Goal: Task Accomplishment & Management: Use online tool/utility

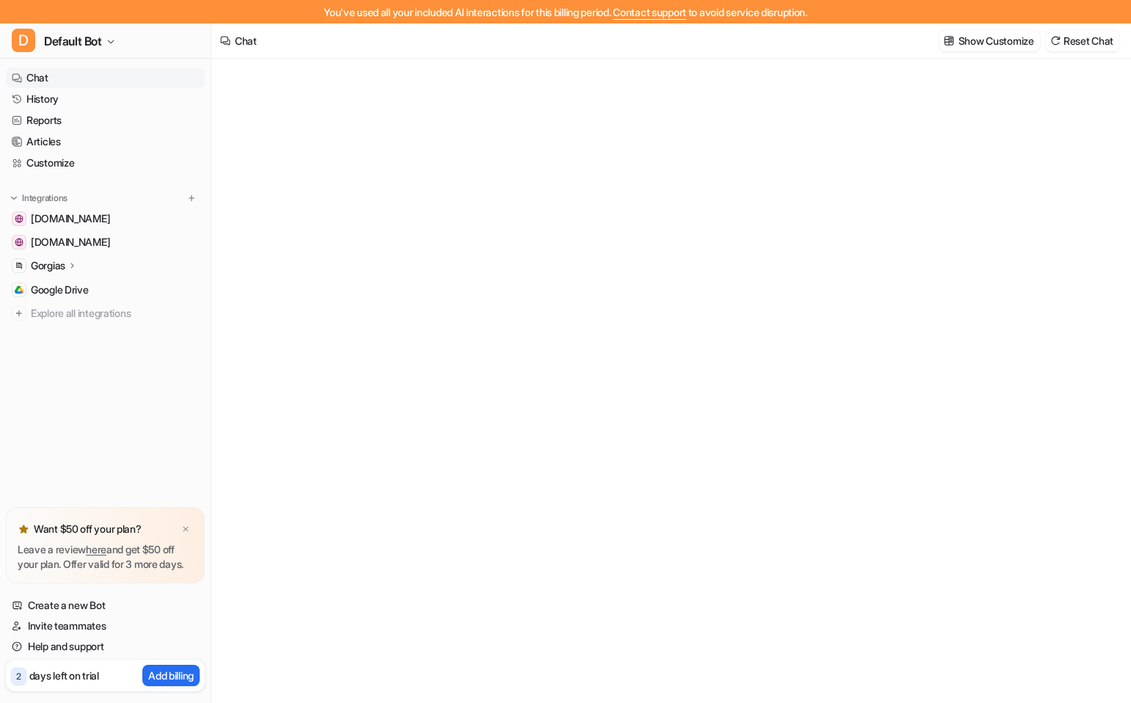
type textarea "**********"
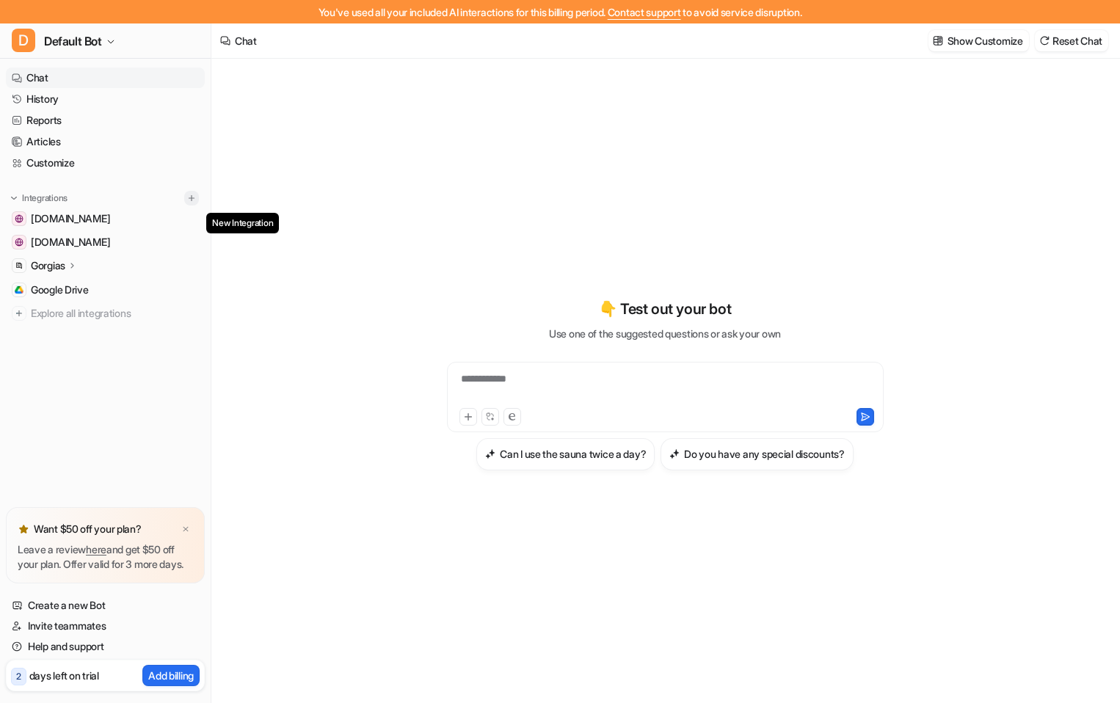
click at [193, 193] on img at bounding box center [191, 198] width 10 height 10
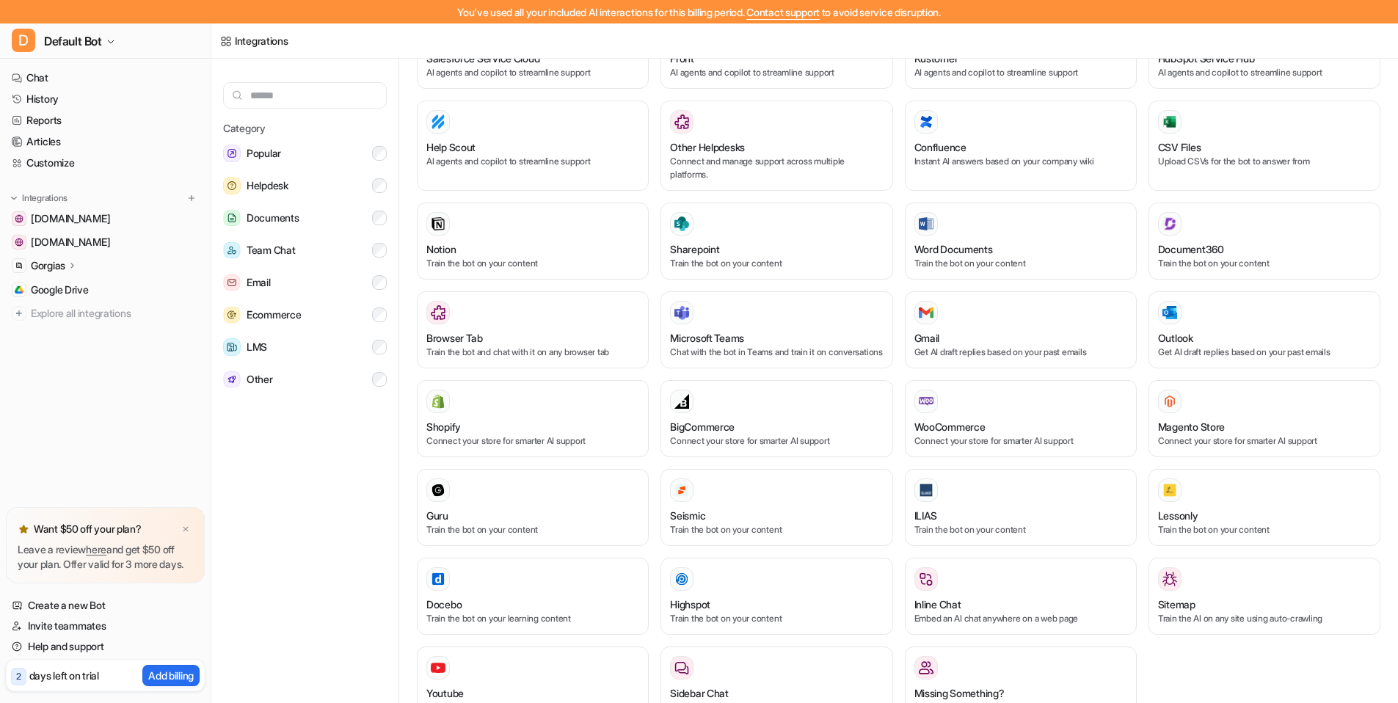
scroll to position [469, 0]
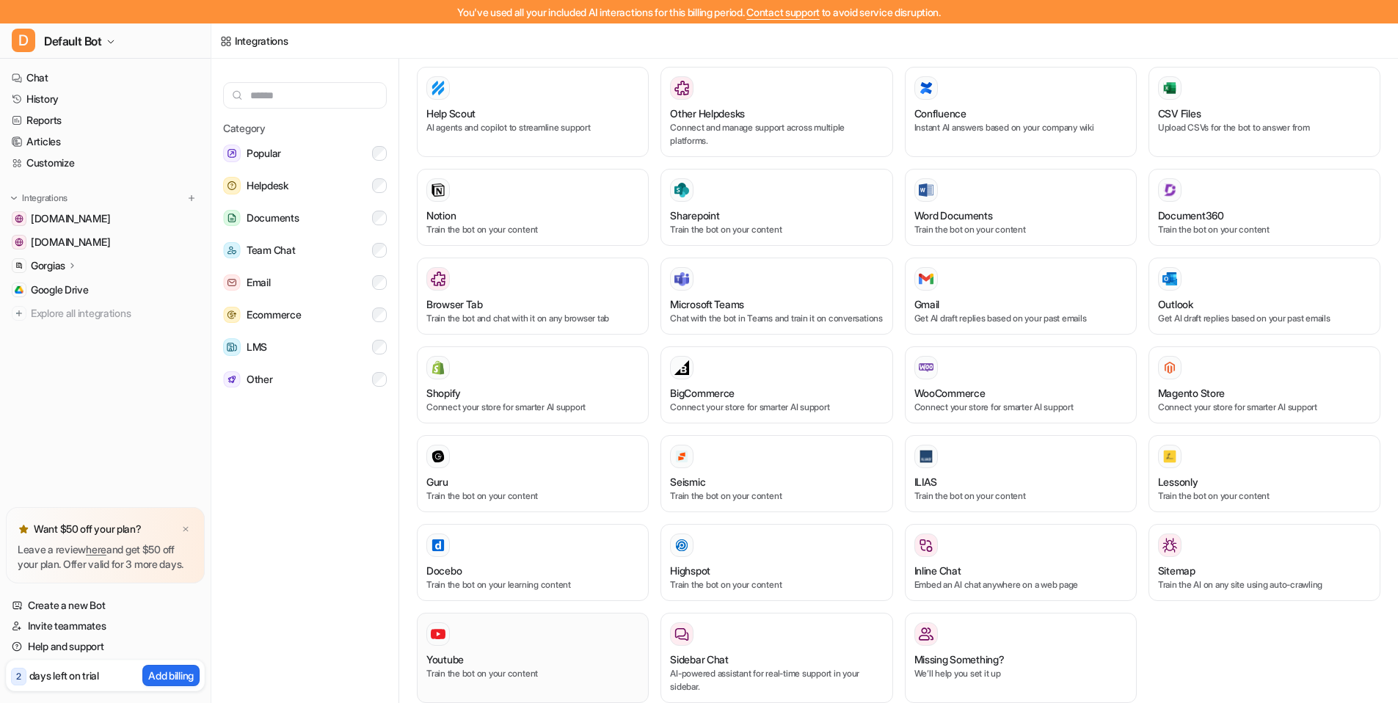
click at [555, 677] on p "Train the bot on your content" at bounding box center [532, 673] width 213 height 13
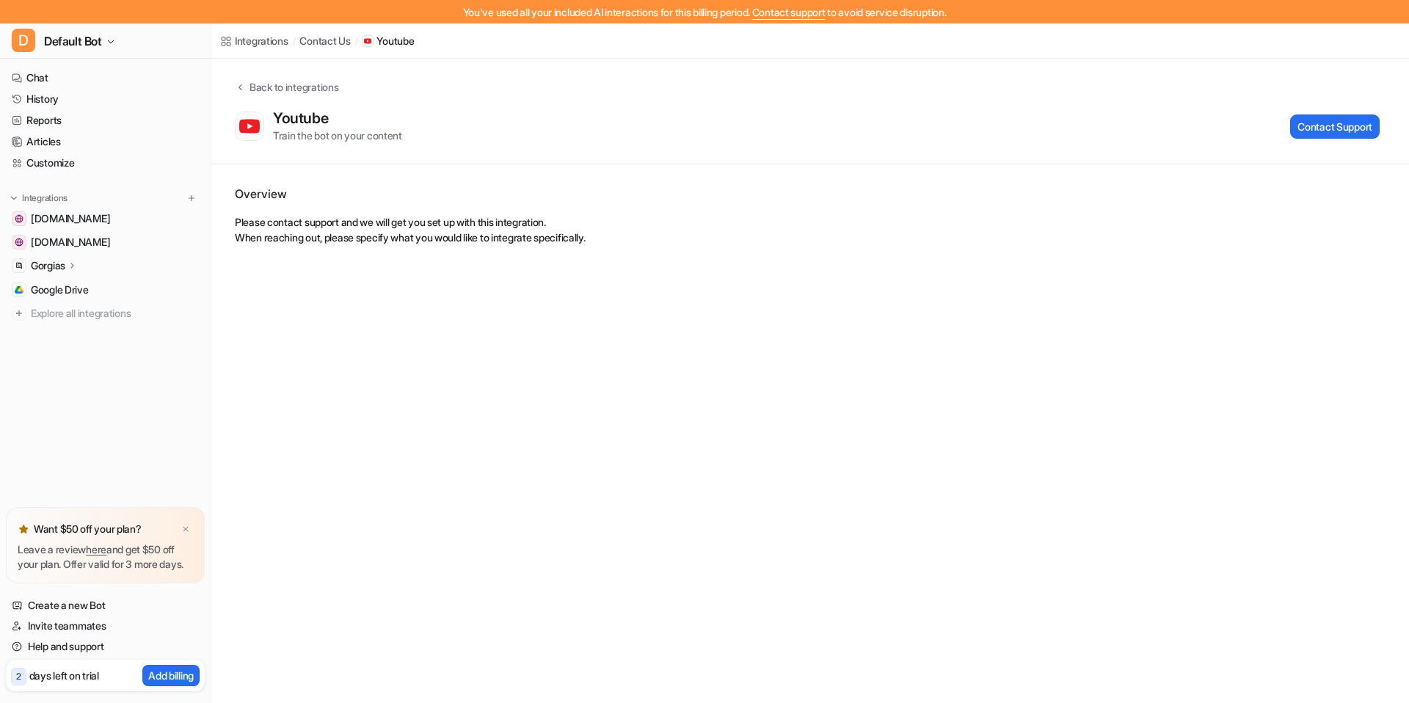
click at [254, 47] on div "Integrations" at bounding box center [262, 40] width 54 height 15
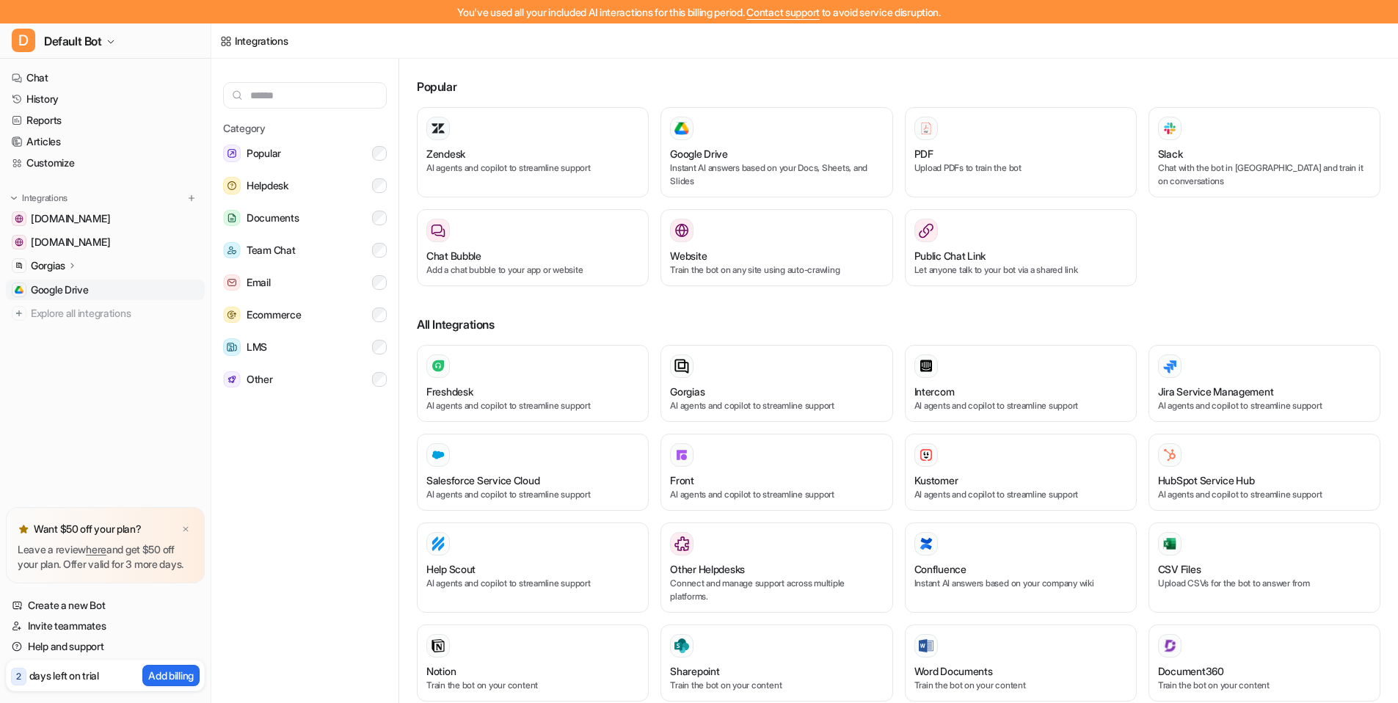
click at [76, 282] on link "Google Drive" at bounding box center [105, 290] width 199 height 21
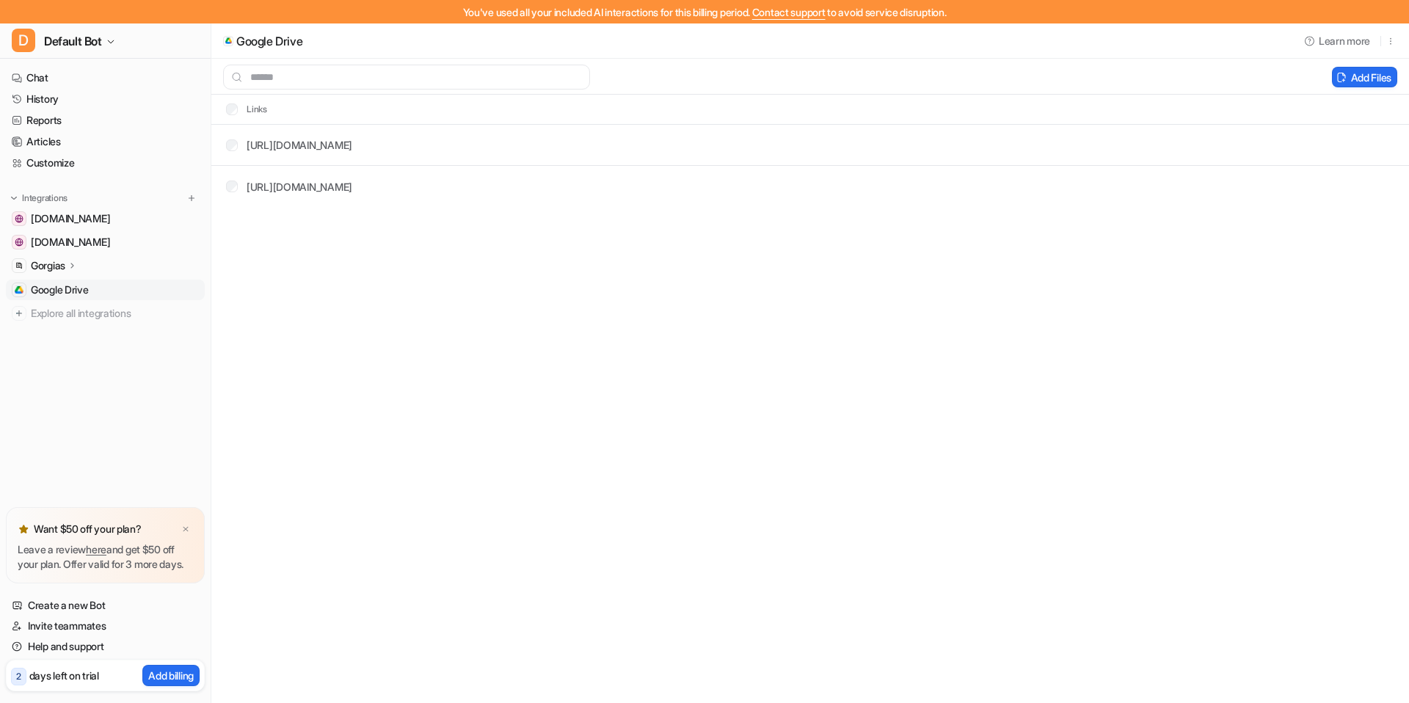
click at [97, 197] on div "Integrations" at bounding box center [105, 198] width 187 height 15
click at [103, 221] on span "[DOMAIN_NAME]" at bounding box center [70, 218] width 79 height 15
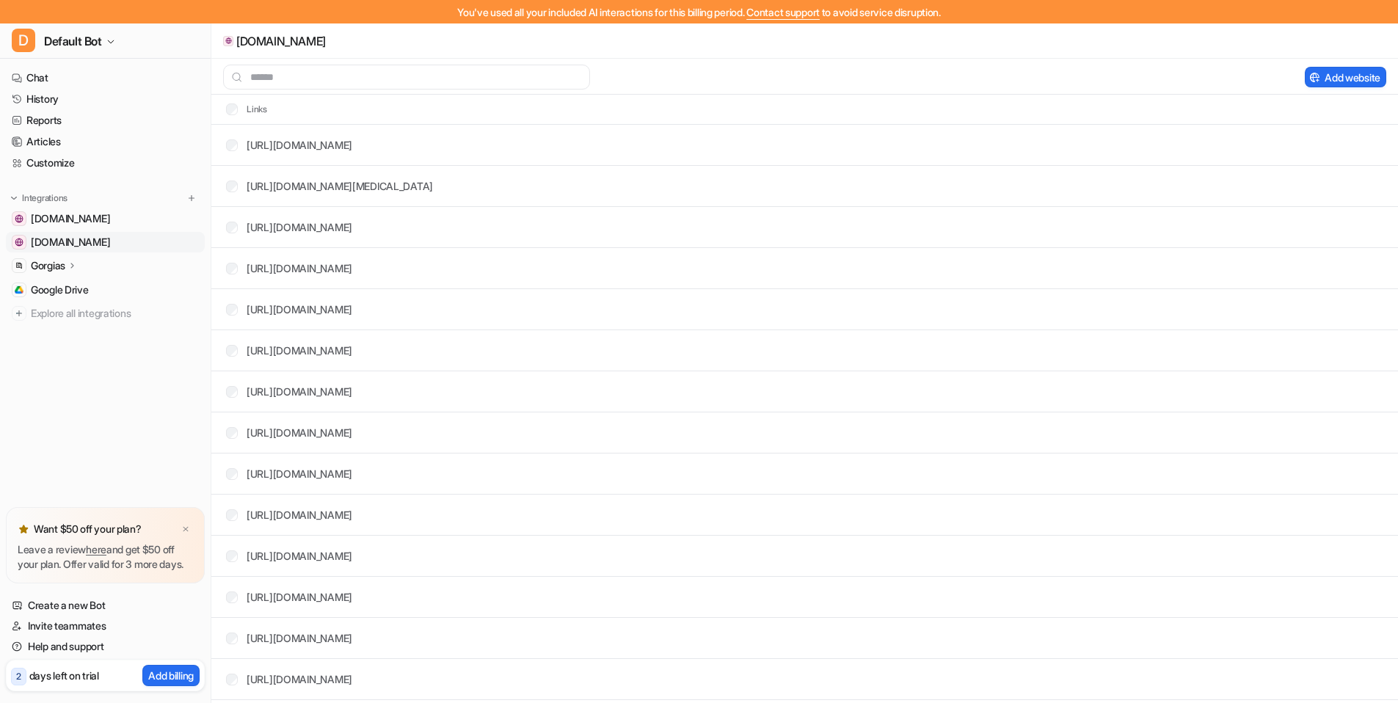
click at [93, 236] on link "[DOMAIN_NAME]" at bounding box center [105, 242] width 199 height 21
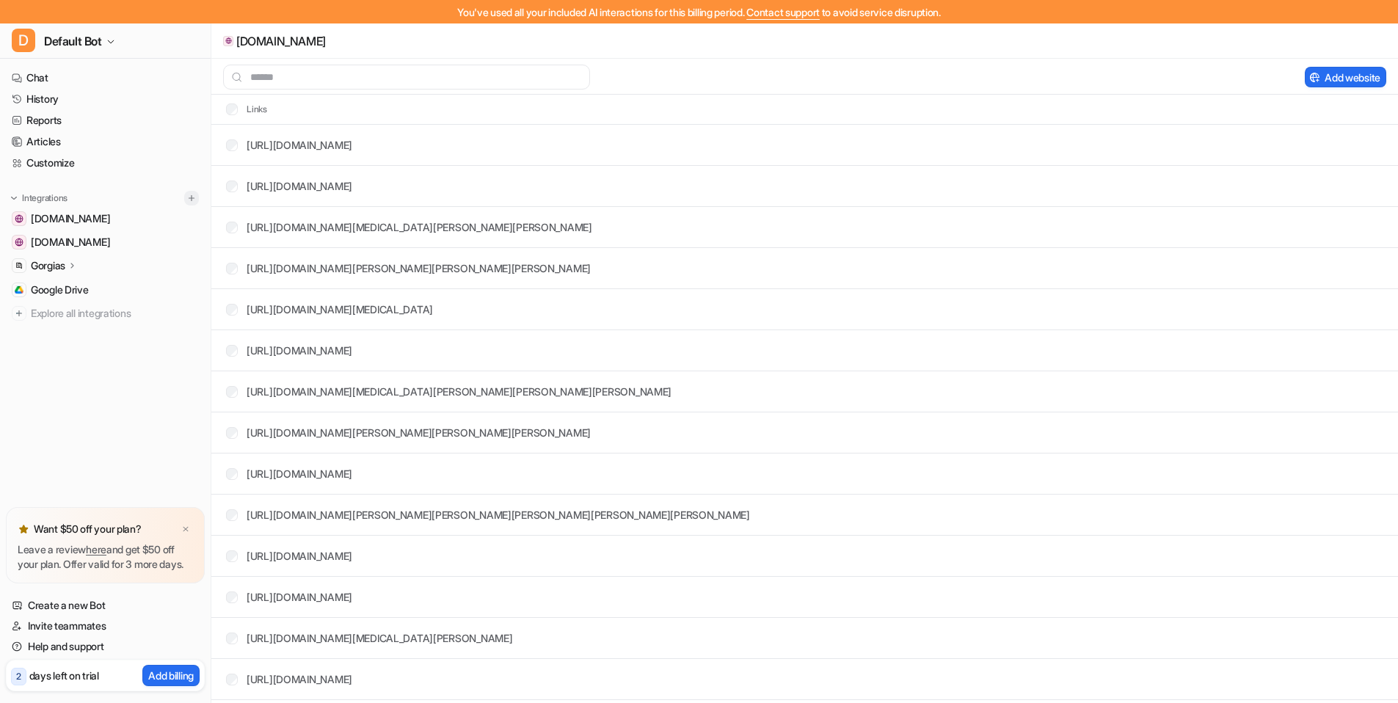
click at [189, 197] on img at bounding box center [191, 198] width 10 height 10
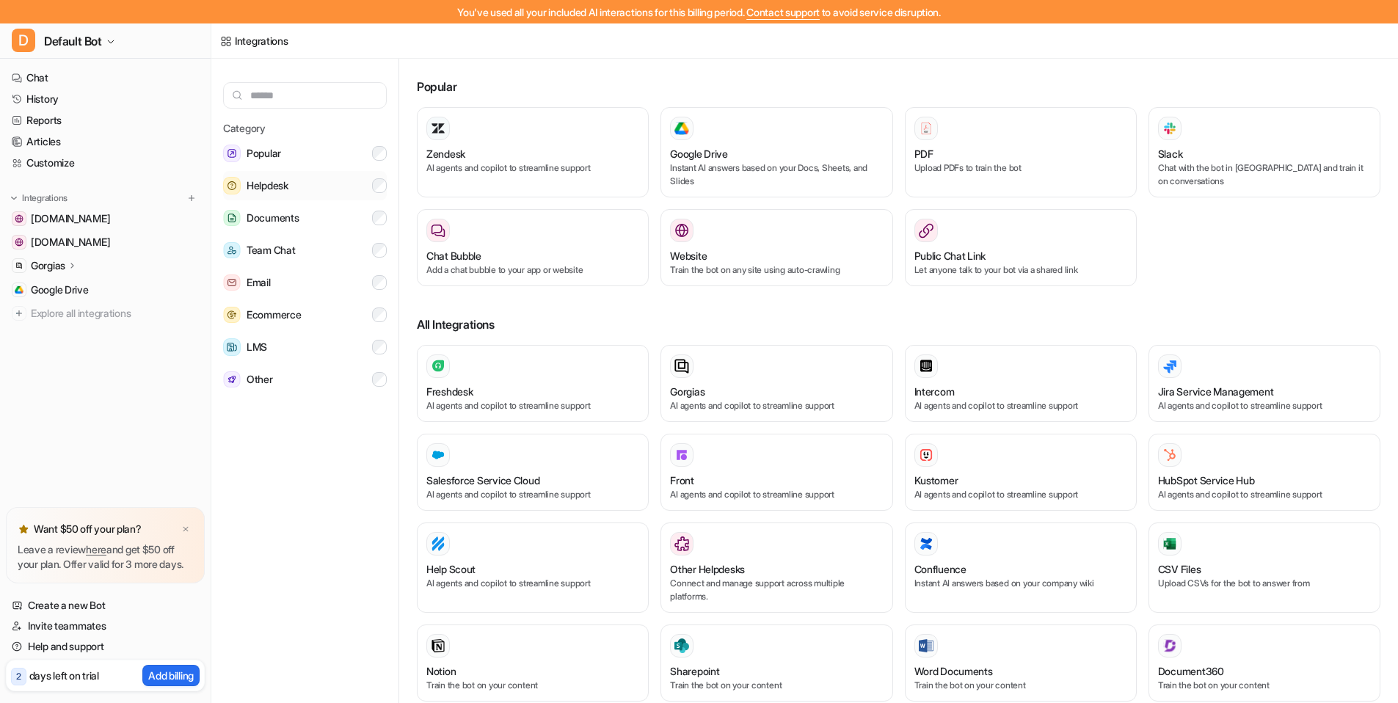
click at [312, 189] on button "Helpdesk" at bounding box center [305, 185] width 164 height 29
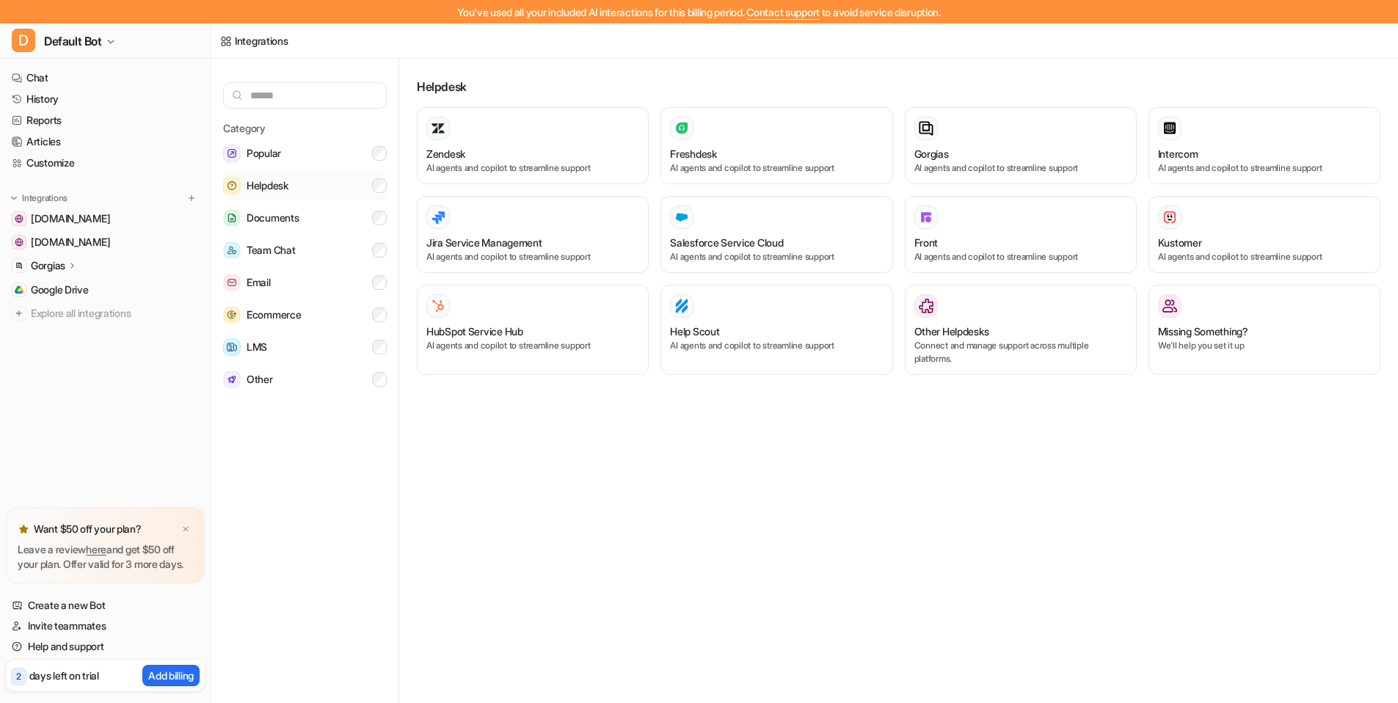
click at [321, 194] on button "Helpdesk" at bounding box center [305, 185] width 164 height 29
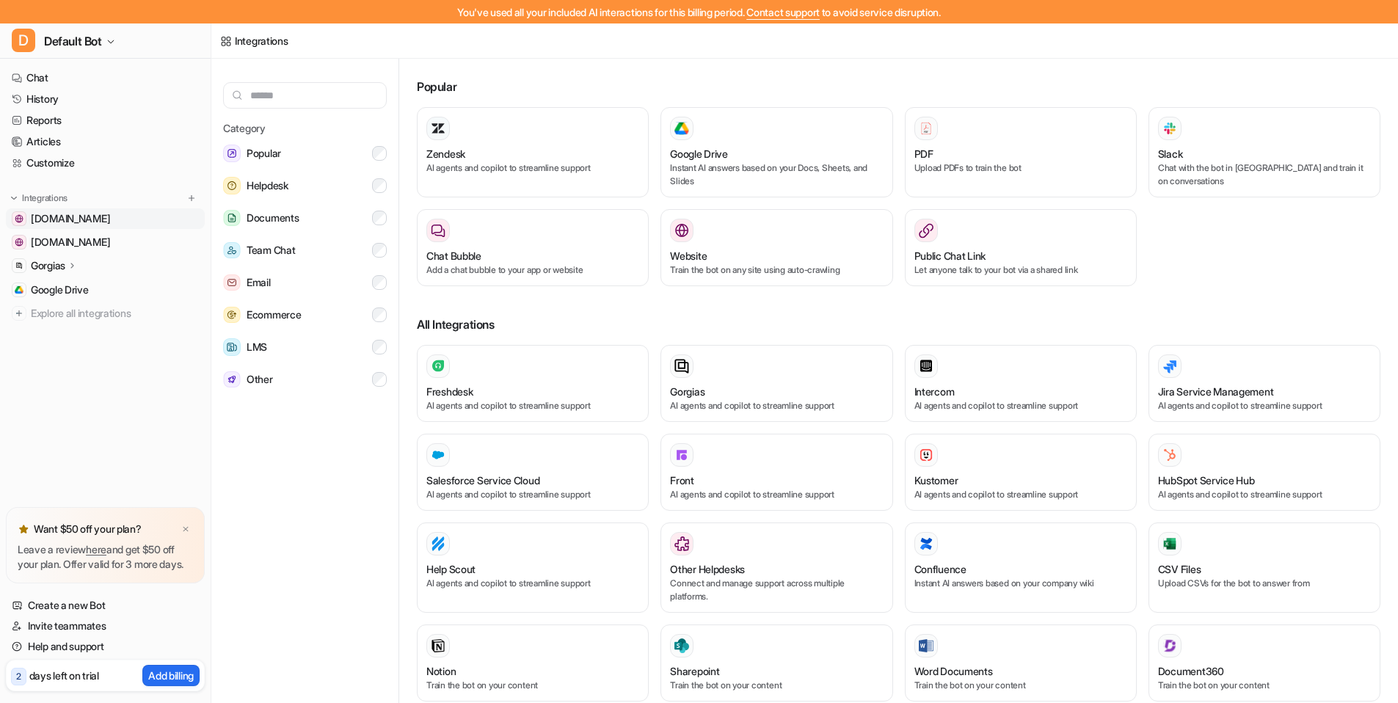
click at [71, 211] on span "[DOMAIN_NAME]" at bounding box center [70, 218] width 79 height 15
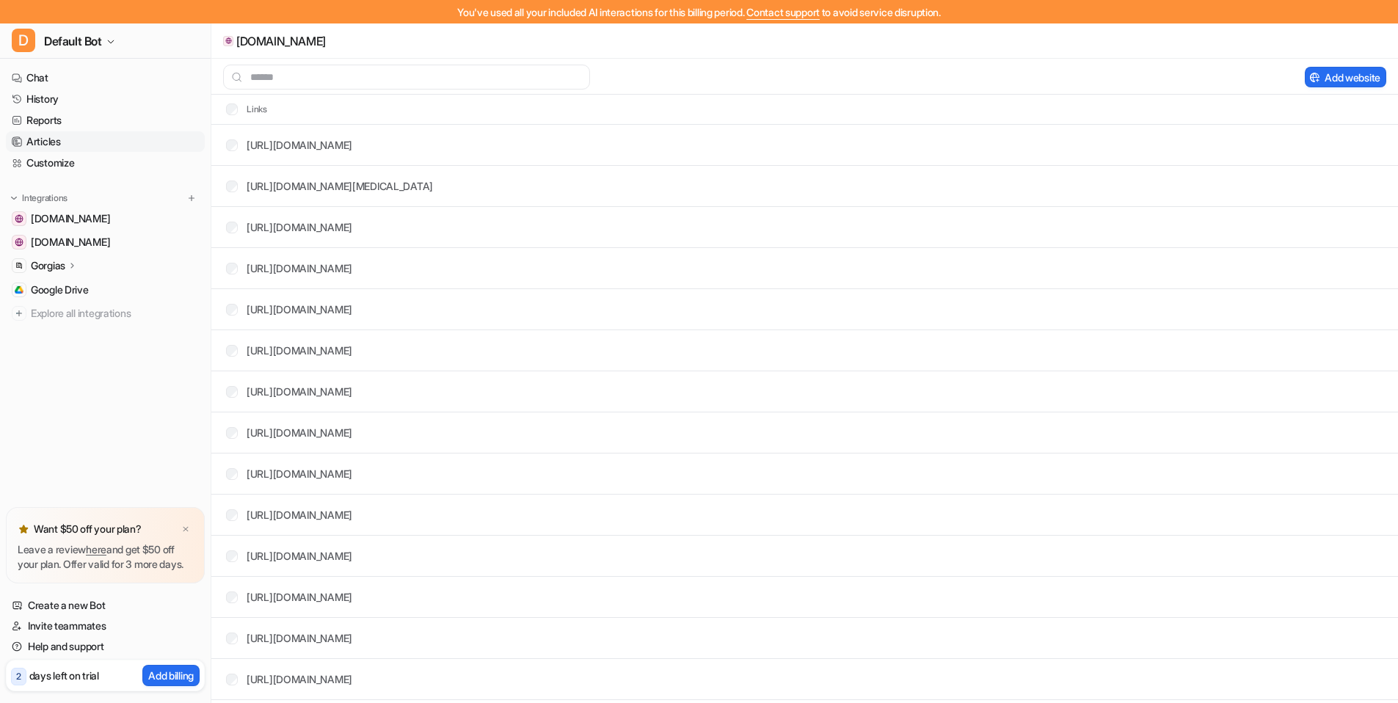
click at [71, 145] on link "Articles" at bounding box center [105, 141] width 199 height 21
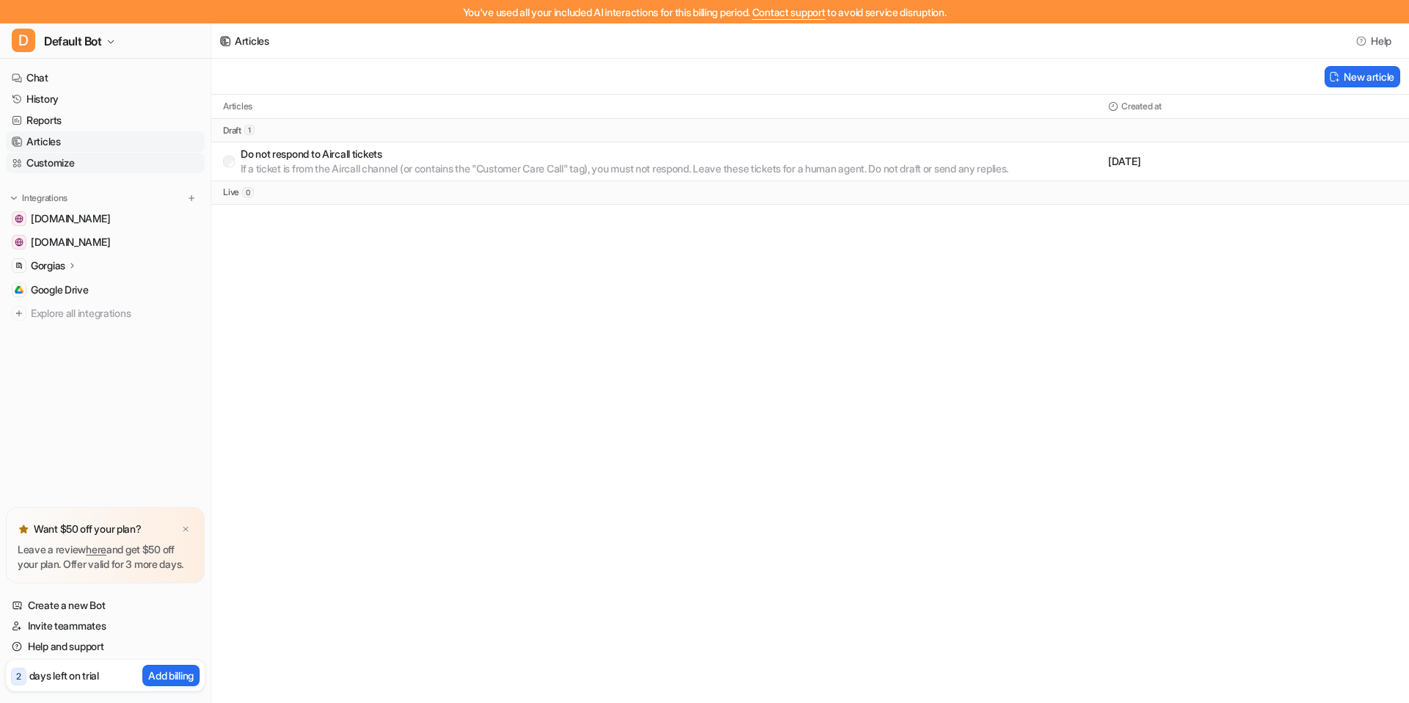
click at [73, 161] on link "Customize" at bounding box center [105, 163] width 199 height 21
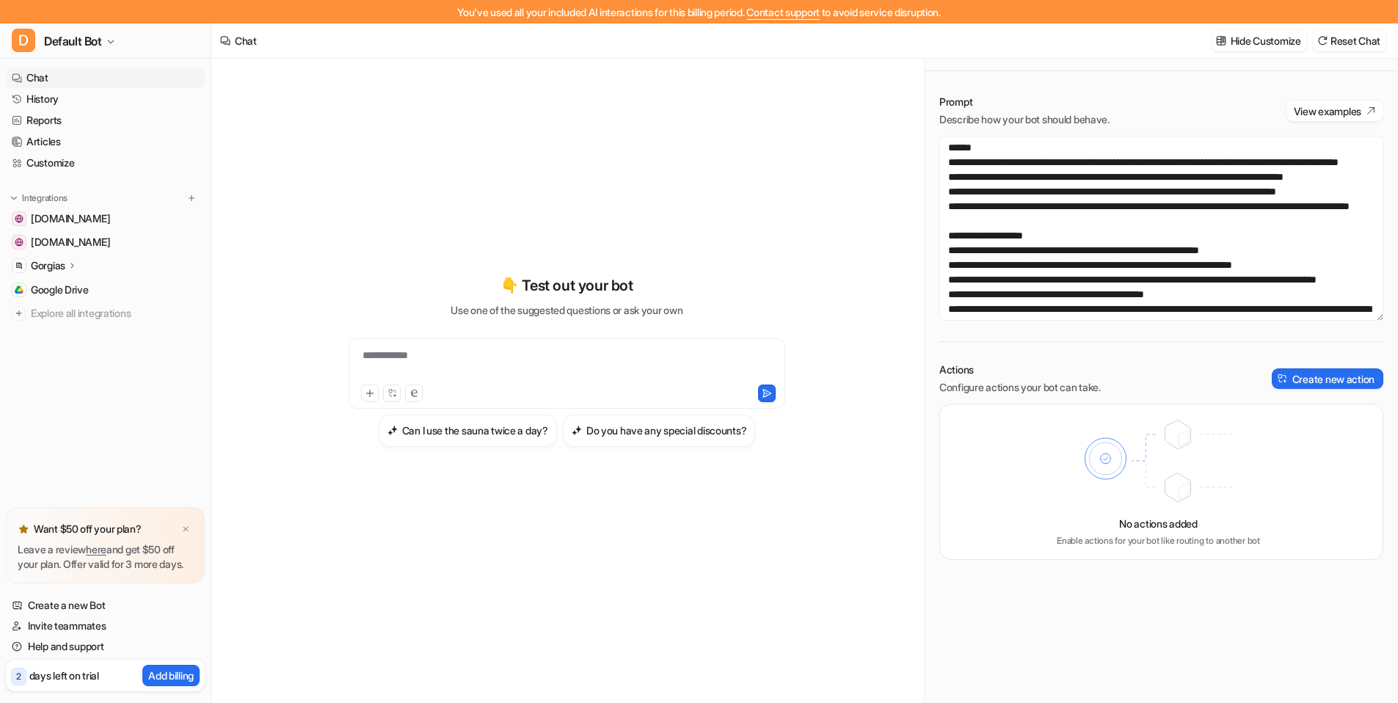
click at [81, 198] on div "Integrations" at bounding box center [105, 198] width 187 height 15
click at [115, 312] on span "Explore all integrations" at bounding box center [115, 313] width 168 height 23
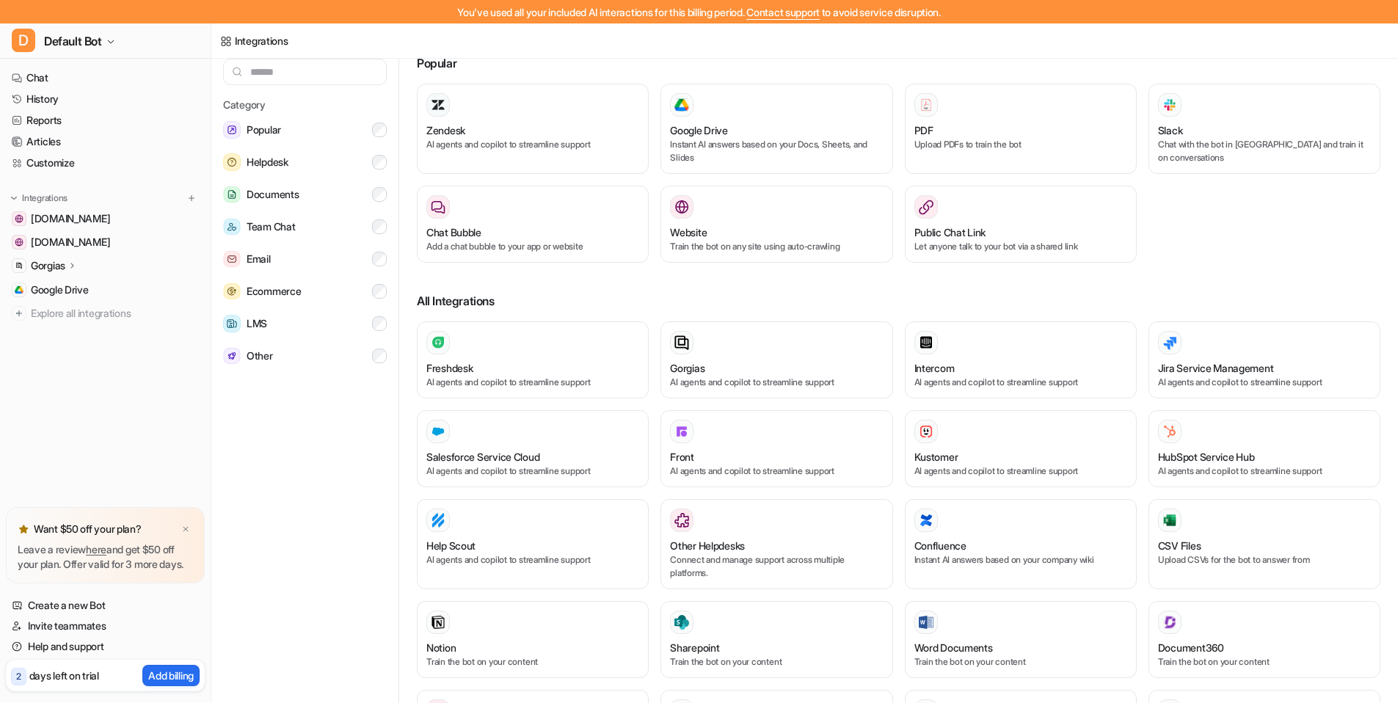
click at [76, 267] on icon at bounding box center [72, 265] width 10 height 11
click at [86, 284] on p "Overview" at bounding box center [64, 287] width 44 height 15
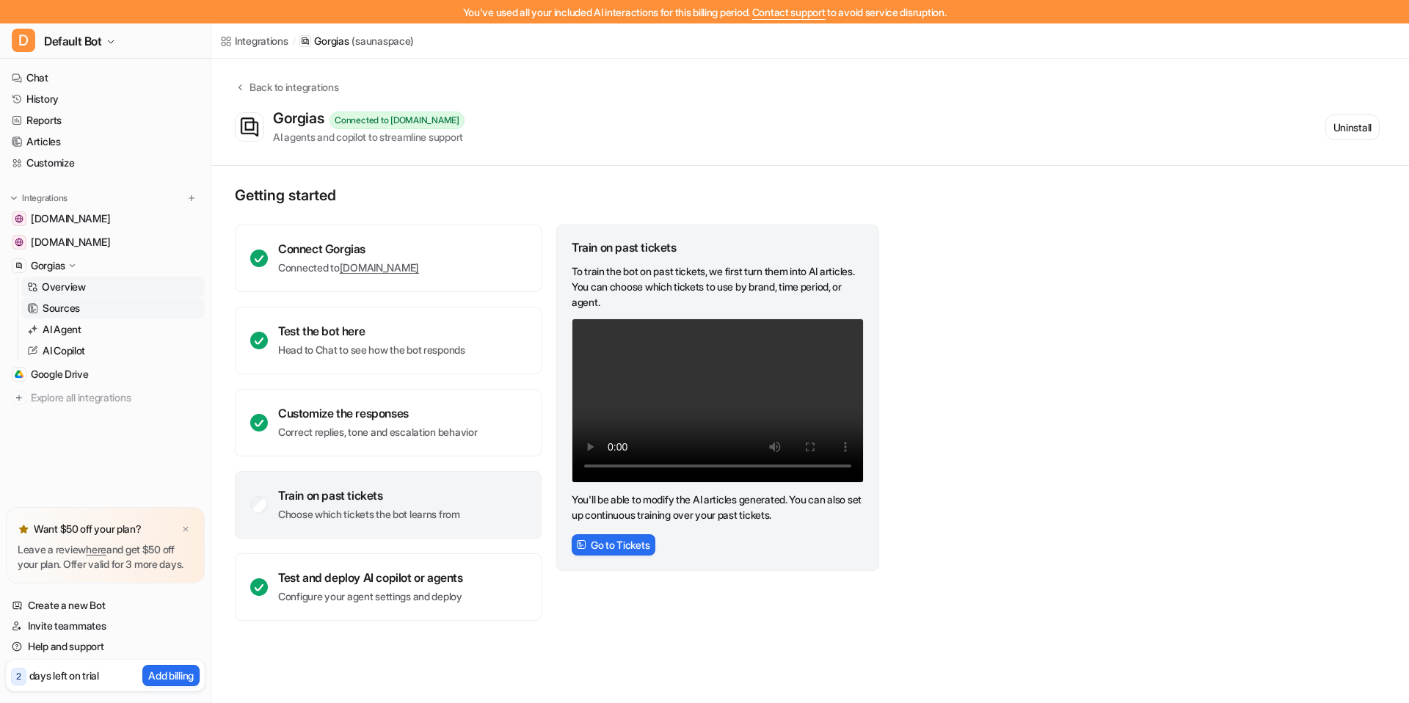
click at [123, 304] on link "Sources" at bounding box center [112, 308] width 183 height 21
